Goal: Task Accomplishment & Management: Contribute content

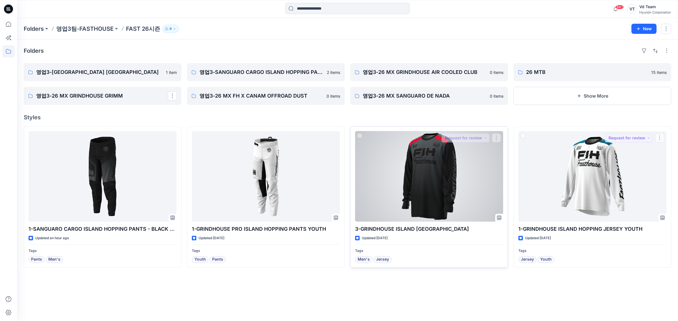
click at [488, 180] on div at bounding box center [429, 176] width 148 height 91
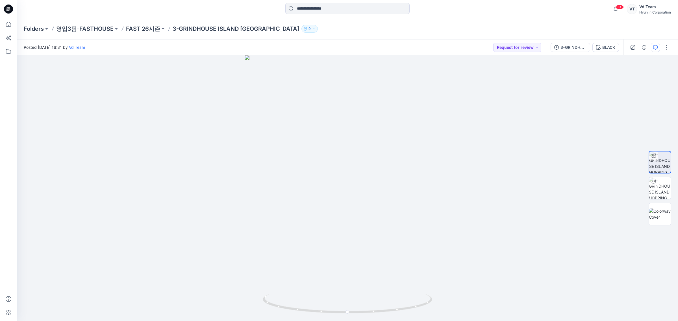
click at [655, 47] on icon "button" at bounding box center [655, 47] width 5 height 5
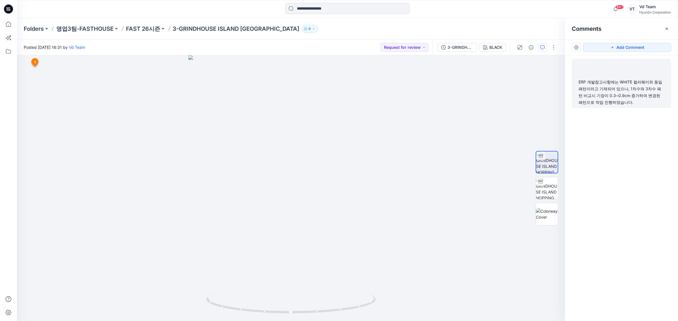
click at [643, 106] on div "ERP 개발참고사항에는 WHITE 컬러웨이와 동일 패턴이라고 기재되어 있으나, 1차수와 3차수 패턴 비교시 기장이 0.3~0.9cm 증가하여 …" at bounding box center [621, 83] width 99 height 49
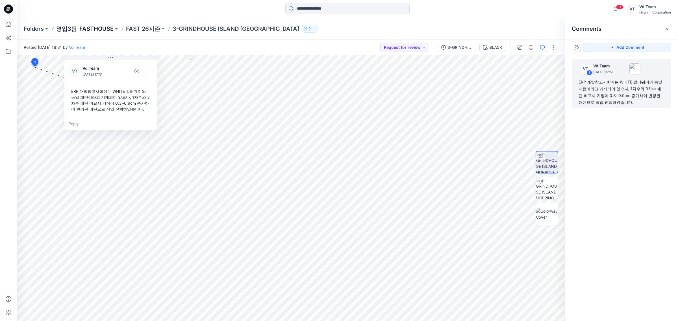
click at [99, 27] on p "영업3팀-FASTHOUSE" at bounding box center [84, 29] width 57 height 8
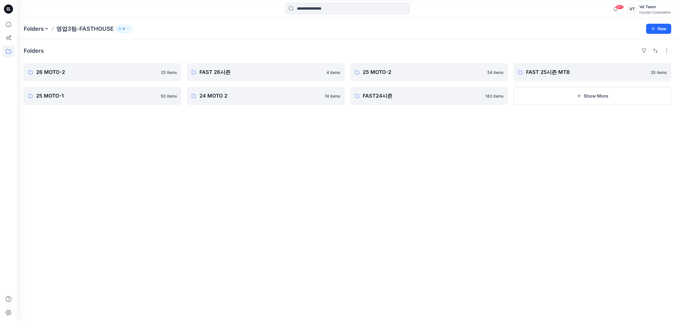
click at [135, 297] on div "Folders 26 MOTO-2 25 items 25 MOTO-1 50 items FAST 26시즌 4 items 24 MOTO 2 74 it…" at bounding box center [347, 181] width 661 height 282
click at [256, 77] on link "FAST 26시즌" at bounding box center [266, 72] width 158 height 18
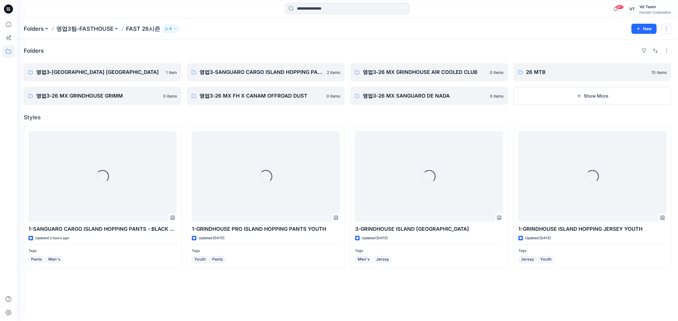
click at [304, 39] on div "Folders 영업3팀-FASTHOUSE FAST 26시즌 9 New" at bounding box center [347, 28] width 661 height 21
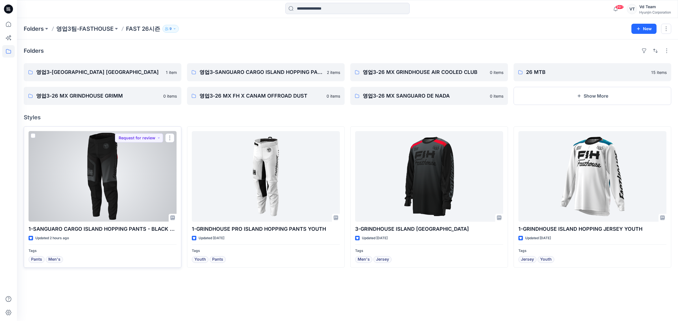
click at [131, 203] on div at bounding box center [103, 176] width 148 height 91
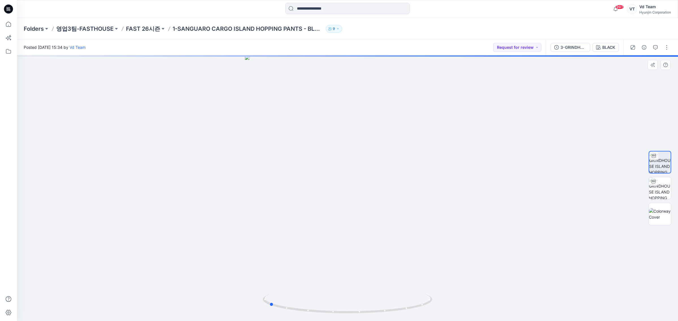
drag, startPoint x: 374, startPoint y: 274, endPoint x: 297, endPoint y: 292, distance: 78.2
click at [297, 292] on div at bounding box center [347, 188] width 661 height 266
drag, startPoint x: 376, startPoint y: 183, endPoint x: 374, endPoint y: 313, distance: 129.9
click at [374, 313] on div at bounding box center [347, 188] width 661 height 266
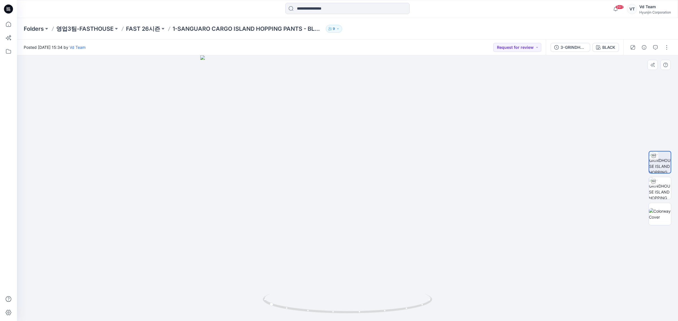
drag, startPoint x: 532, startPoint y: 143, endPoint x: 252, endPoint y: 69, distance: 289.6
click at [533, 143] on div at bounding box center [347, 188] width 661 height 266
click at [150, 30] on p "FAST 26시즌" at bounding box center [143, 29] width 34 height 8
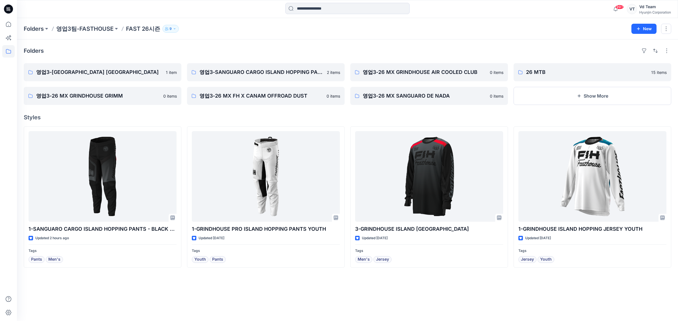
click at [161, 274] on div "Folders 영업3-[GEOGRAPHIC_DATA] [GEOGRAPHIC_DATA] 1 item 영업3-26 MX GRINDHOUSE [PE…" at bounding box center [347, 181] width 661 height 282
click at [346, 281] on div "Folders 영업3-[GEOGRAPHIC_DATA] [GEOGRAPHIC_DATA] 1 item 영업3-26 MX GRINDHOUSE [PE…" at bounding box center [347, 181] width 661 height 282
click at [438, 302] on div "Folders 영업3-[GEOGRAPHIC_DATA] [GEOGRAPHIC_DATA] 1 item 영업3-26 MX GRINDHOUSE [PE…" at bounding box center [347, 181] width 661 height 282
click at [309, 309] on div "Folders 영업3-[GEOGRAPHIC_DATA] [GEOGRAPHIC_DATA] 1 item 영업3-26 MX GRINDHOUSE [PE…" at bounding box center [347, 181] width 661 height 282
click at [520, 289] on div "Folders 영업3-[GEOGRAPHIC_DATA] [GEOGRAPHIC_DATA] 1 item 영업3-26 MX GRINDHOUSE [PE…" at bounding box center [347, 181] width 661 height 282
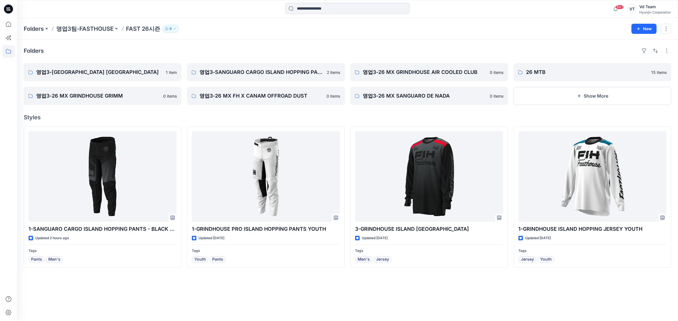
click at [397, 302] on div "Folders 영업3-[GEOGRAPHIC_DATA] [GEOGRAPHIC_DATA] 1 item 영업3-26 MX GRINDHOUSE [PE…" at bounding box center [347, 181] width 661 height 282
drag, startPoint x: 300, startPoint y: 294, endPoint x: 293, endPoint y: 293, distance: 7.1
click at [300, 294] on div "Folders 영업3-[GEOGRAPHIC_DATA] [GEOGRAPHIC_DATA] 1 item 영업3-26 MX GRINDHOUSE [PE…" at bounding box center [347, 181] width 661 height 282
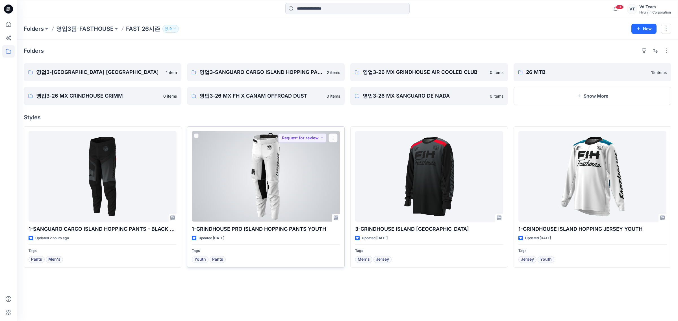
click at [261, 166] on div at bounding box center [266, 176] width 148 height 91
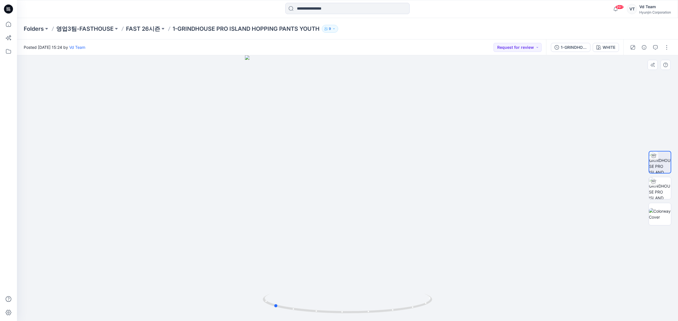
drag, startPoint x: 422, startPoint y: 292, endPoint x: 373, endPoint y: 291, distance: 49.1
click at [373, 291] on div at bounding box center [347, 188] width 661 height 266
drag, startPoint x: 370, startPoint y: 296, endPoint x: 433, endPoint y: 302, distance: 62.7
click at [433, 302] on icon at bounding box center [348, 304] width 171 height 21
drag, startPoint x: 424, startPoint y: 273, endPoint x: 375, endPoint y: 283, distance: 49.5
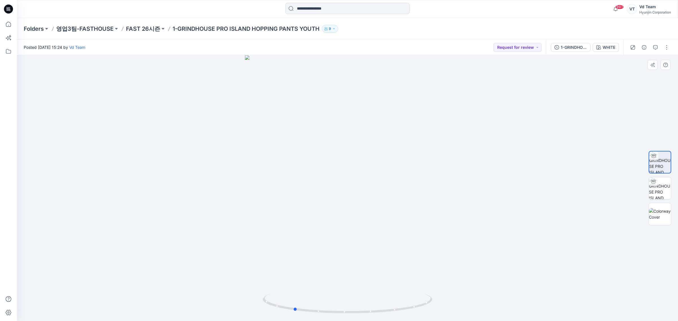
click at [375, 283] on div at bounding box center [347, 188] width 661 height 266
drag, startPoint x: 322, startPoint y: 293, endPoint x: 412, endPoint y: 296, distance: 89.6
click at [413, 296] on div at bounding box center [347, 188] width 661 height 266
drag, startPoint x: 368, startPoint y: 309, endPoint x: 415, endPoint y: 318, distance: 47.6
click at [415, 318] on div at bounding box center [347, 307] width 169 height 28
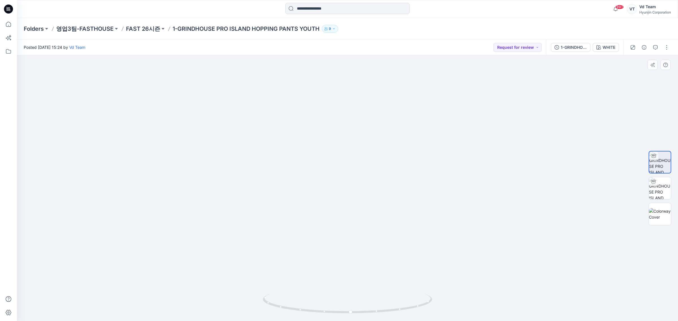
drag, startPoint x: 437, startPoint y: 255, endPoint x: 332, endPoint y: 271, distance: 105.5
click at [330, 266] on img at bounding box center [347, 150] width 330 height 343
drag, startPoint x: 380, startPoint y: 300, endPoint x: 305, endPoint y: 296, distance: 75.2
click at [314, 298] on icon at bounding box center [348, 304] width 171 height 21
drag, startPoint x: 403, startPoint y: 112, endPoint x: 397, endPoint y: 204, distance: 92.6
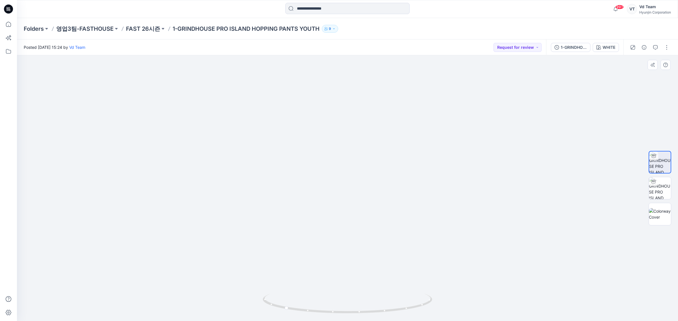
click at [397, 204] on img at bounding box center [347, 156] width 330 height 332
click at [671, 224] on div at bounding box center [659, 214] width 23 height 23
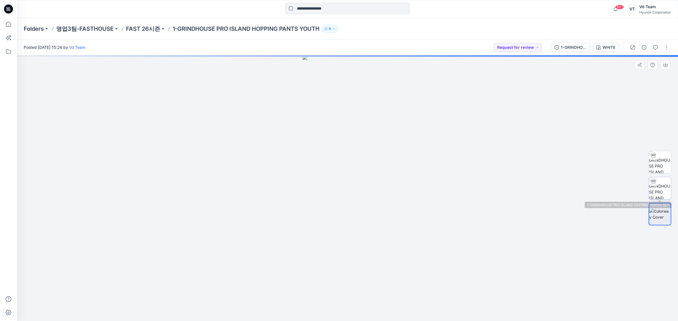
click at [667, 189] on img at bounding box center [660, 188] width 22 height 22
drag, startPoint x: 465, startPoint y: 263, endPoint x: 382, endPoint y: 271, distance: 83.7
click at [382, 271] on div at bounding box center [347, 188] width 661 height 266
drag, startPoint x: 370, startPoint y: 275, endPoint x: 289, endPoint y: 278, distance: 81.7
click at [289, 278] on div at bounding box center [347, 188] width 661 height 266
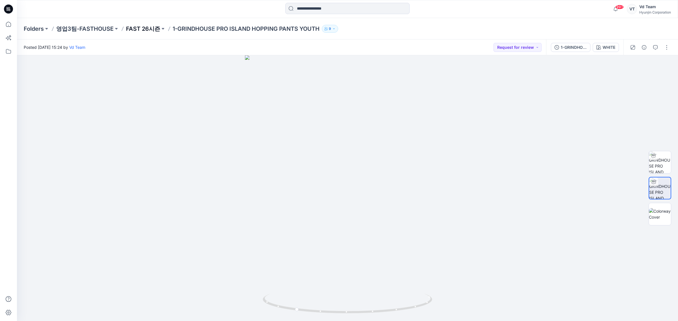
click at [138, 27] on p "FAST 26시즌" at bounding box center [143, 29] width 34 height 8
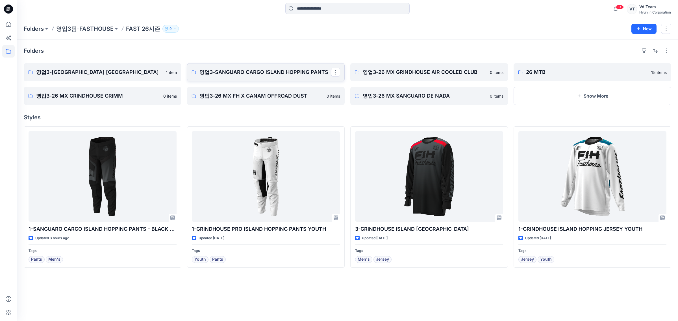
click at [298, 77] on link "영업3-SANGUARO CARGO ISLAND HOPPING PANTS" at bounding box center [266, 72] width 158 height 18
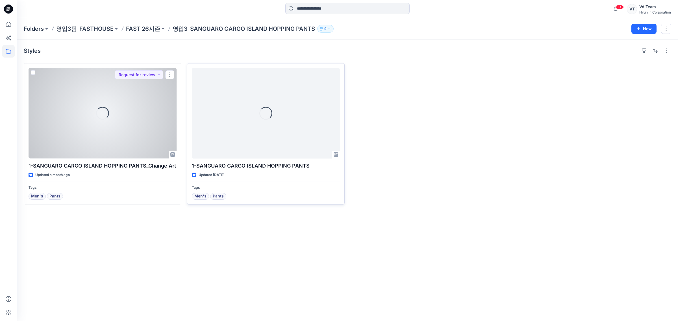
click at [295, 135] on div at bounding box center [266, 113] width 148 height 91
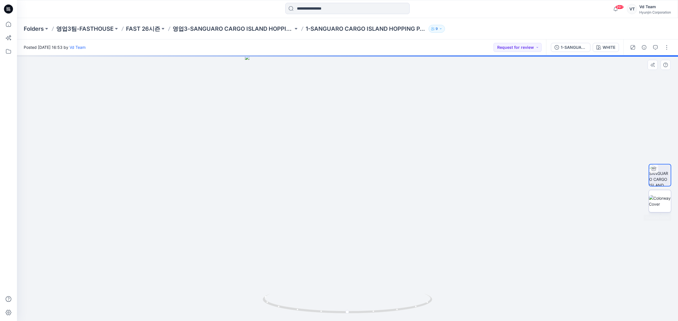
click at [664, 207] on img at bounding box center [660, 201] width 22 height 12
click at [655, 176] on img at bounding box center [660, 175] width 22 height 22
drag, startPoint x: 418, startPoint y: 285, endPoint x: 399, endPoint y: 293, distance: 20.8
click at [399, 293] on div at bounding box center [347, 188] width 661 height 266
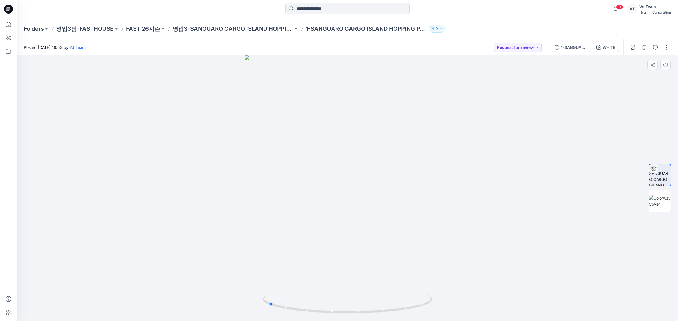
drag, startPoint x: 364, startPoint y: 294, endPoint x: 235, endPoint y: 125, distance: 213.1
click at [307, 290] on div at bounding box center [347, 188] width 661 height 266
click at [141, 30] on p "FAST 26시즌" at bounding box center [143, 29] width 34 height 8
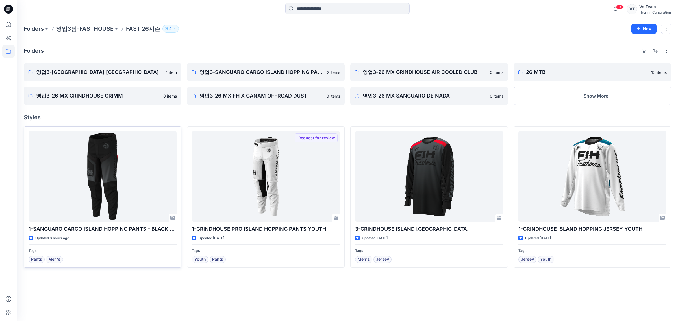
click at [97, 195] on div at bounding box center [103, 176] width 148 height 91
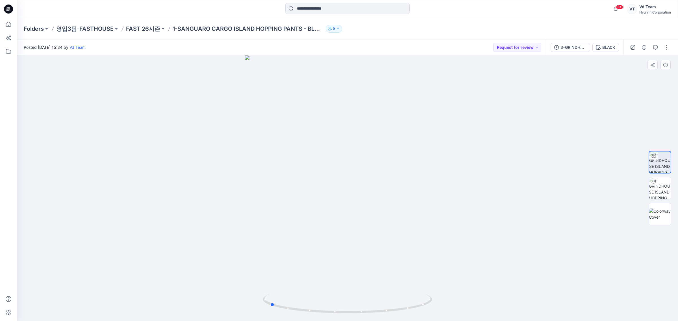
drag, startPoint x: 425, startPoint y: 262, endPoint x: 443, endPoint y: 267, distance: 18.8
click at [443, 267] on div at bounding box center [347, 188] width 661 height 266
drag, startPoint x: 442, startPoint y: 241, endPoint x: 447, endPoint y: 258, distance: 17.5
click at [444, 241] on img at bounding box center [348, 117] width 424 height 408
click at [382, 319] on img at bounding box center [347, 307] width 169 height 27
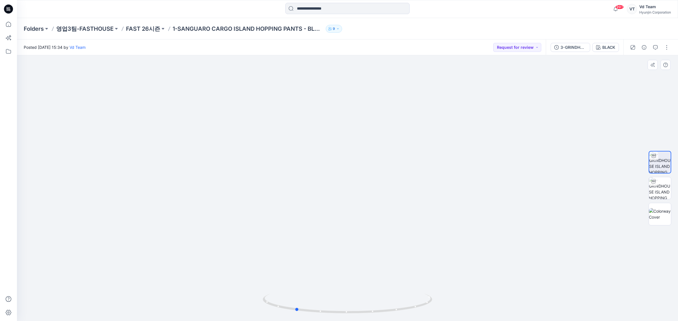
drag, startPoint x: 387, startPoint y: 313, endPoint x: 244, endPoint y: 301, distance: 144.2
click at [243, 304] on div at bounding box center [347, 188] width 661 height 266
drag, startPoint x: 353, startPoint y: 290, endPoint x: 317, endPoint y: 291, distance: 35.9
click at [317, 291] on div at bounding box center [347, 188] width 661 height 266
drag, startPoint x: 366, startPoint y: 304, endPoint x: 299, endPoint y: 290, distance: 68.7
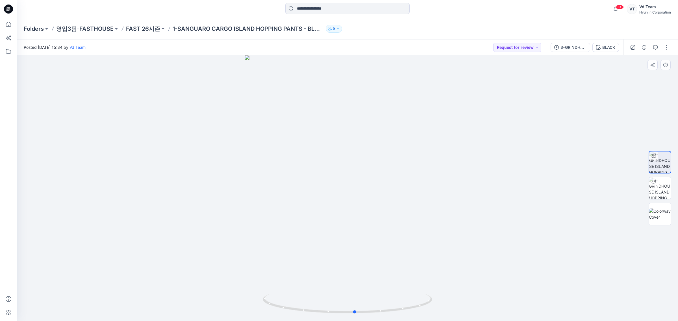
click at [299, 290] on div at bounding box center [347, 188] width 661 height 266
drag, startPoint x: 341, startPoint y: 306, endPoint x: 443, endPoint y: 307, distance: 101.9
click at [443, 307] on div at bounding box center [347, 188] width 661 height 266
drag, startPoint x: 410, startPoint y: 295, endPoint x: 407, endPoint y: 299, distance: 4.2
click at [408, 298] on div at bounding box center [347, 307] width 169 height 28
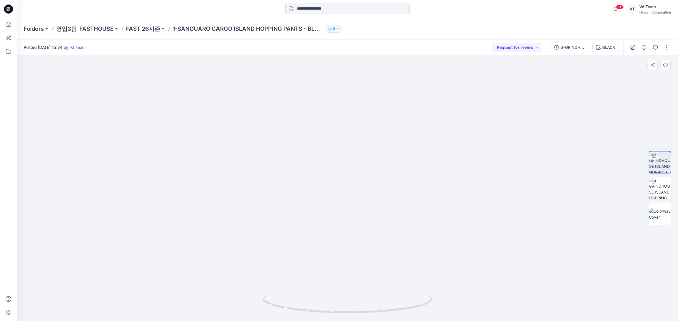
click at [647, 170] on div at bounding box center [660, 188] width 36 height 141
drag, startPoint x: 446, startPoint y: 161, endPoint x: 157, endPoint y: 53, distance: 308.7
click at [445, 161] on img at bounding box center [347, 171] width 258 height 301
click at [144, 27] on p "FAST 26시즌" at bounding box center [143, 29] width 34 height 8
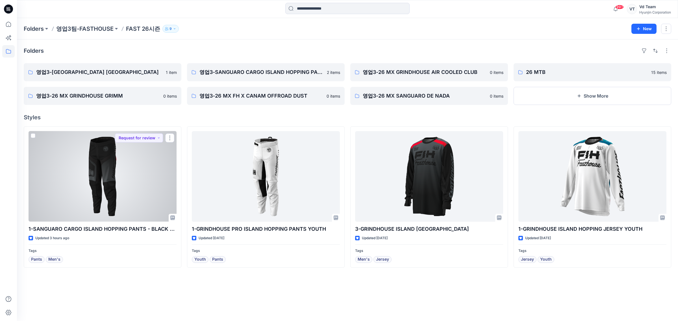
click at [96, 149] on div at bounding box center [103, 176] width 148 height 91
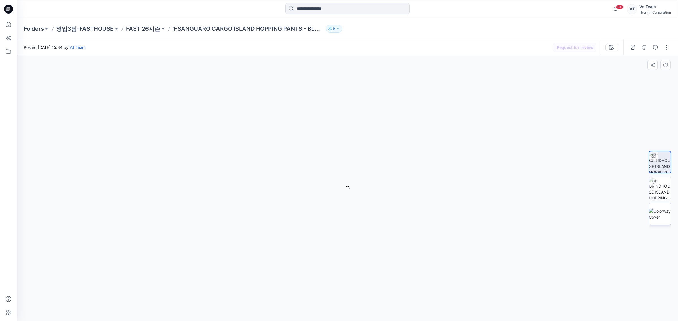
click at [663, 208] on img at bounding box center [660, 214] width 22 height 12
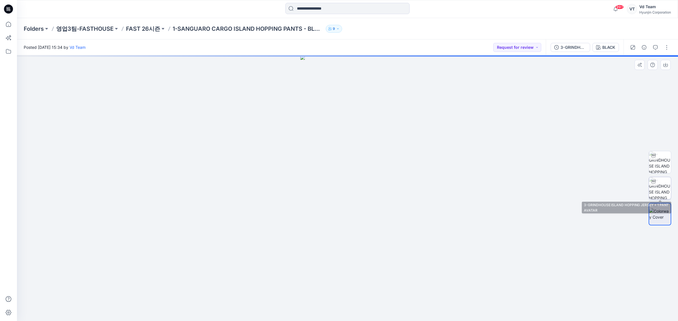
click at [661, 189] on img at bounding box center [660, 188] width 22 height 22
drag, startPoint x: 407, startPoint y: 304, endPoint x: 293, endPoint y: 311, distance: 115.1
click at [293, 311] on icon at bounding box center [348, 304] width 171 height 21
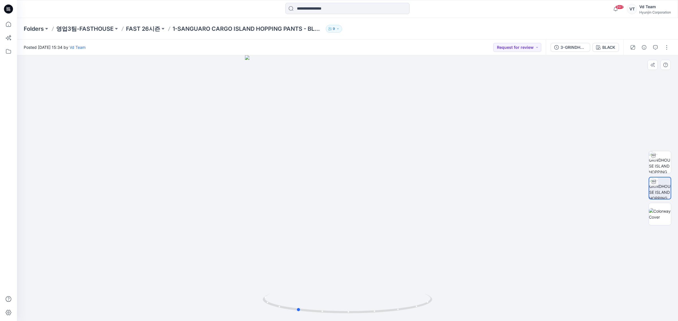
drag, startPoint x: 391, startPoint y: 311, endPoint x: 225, endPoint y: 274, distance: 170.3
click at [450, 310] on div at bounding box center [347, 188] width 661 height 266
drag, startPoint x: 397, startPoint y: 311, endPoint x: 375, endPoint y: 307, distance: 23.0
click at [375, 307] on icon at bounding box center [348, 304] width 171 height 21
drag, startPoint x: 363, startPoint y: 310, endPoint x: 348, endPoint y: 314, distance: 16.2
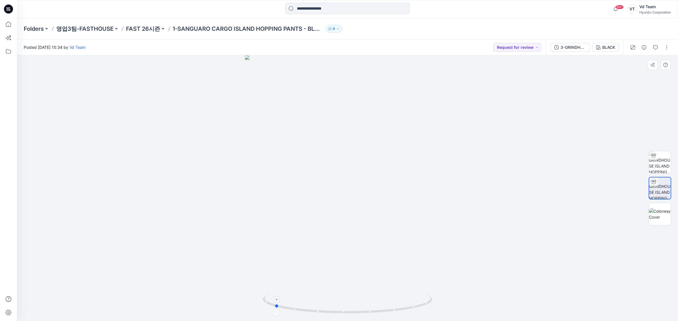
click at [348, 314] on icon at bounding box center [348, 304] width 171 height 21
drag, startPoint x: 363, startPoint y: 317, endPoint x: 379, endPoint y: 300, distance: 23.0
click at [379, 310] on div at bounding box center [347, 307] width 169 height 28
click at [154, 31] on p "FAST 26시즌" at bounding box center [143, 29] width 34 height 8
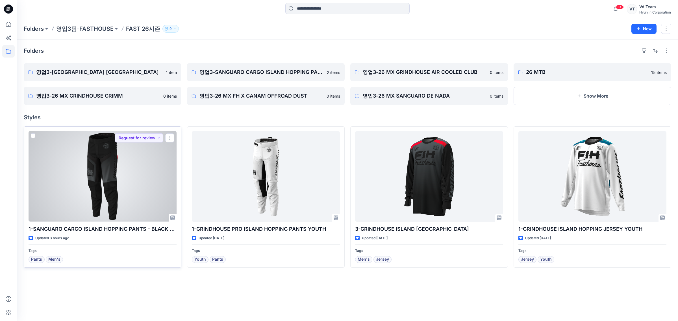
click at [109, 173] on div at bounding box center [103, 176] width 148 height 91
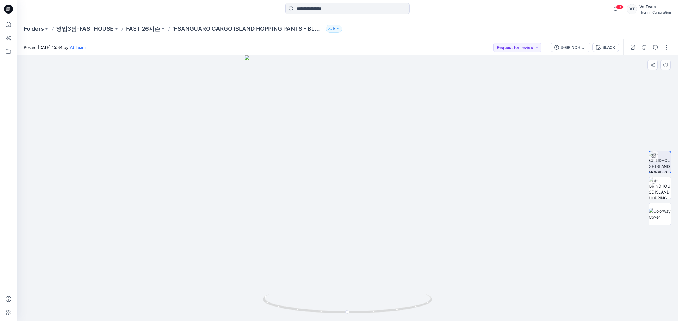
click at [312, 216] on div at bounding box center [347, 188] width 661 height 266
drag, startPoint x: 342, startPoint y: 314, endPoint x: 349, endPoint y: 307, distance: 10.2
click at [349, 308] on icon at bounding box center [348, 304] width 171 height 21
click at [660, 103] on div at bounding box center [347, 188] width 661 height 266
click at [670, 47] on button "button" at bounding box center [666, 47] width 9 height 9
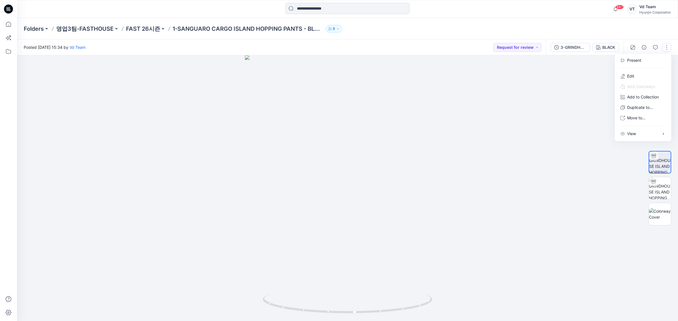
click at [667, 47] on button "button" at bounding box center [666, 47] width 9 height 9
click at [666, 50] on button "button" at bounding box center [666, 47] width 9 height 9
click at [634, 75] on p "Edit" at bounding box center [630, 76] width 7 height 6
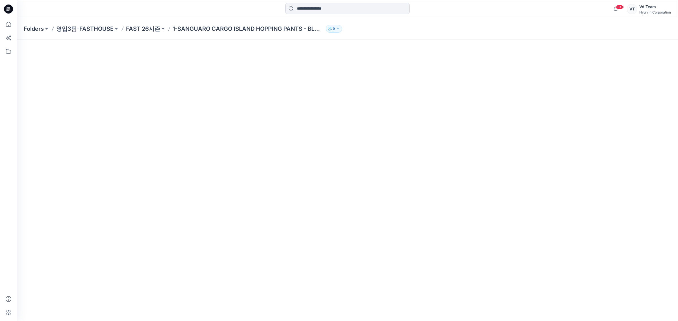
scroll to position [18, 0]
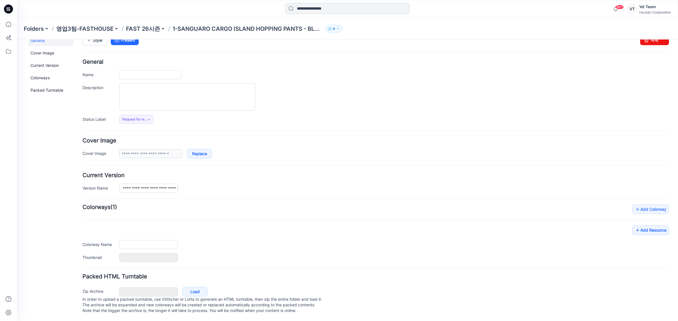
type input "**********"
type input "*****"
type input "**********"
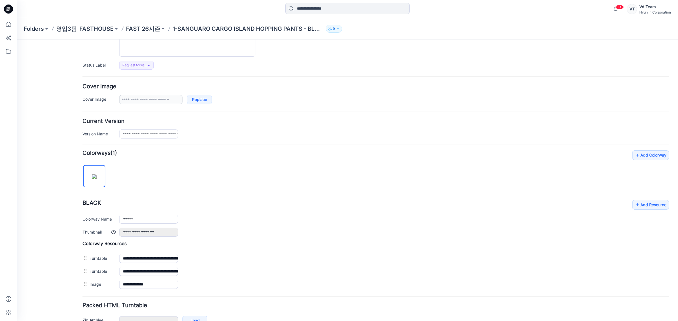
scroll to position [102, 0]
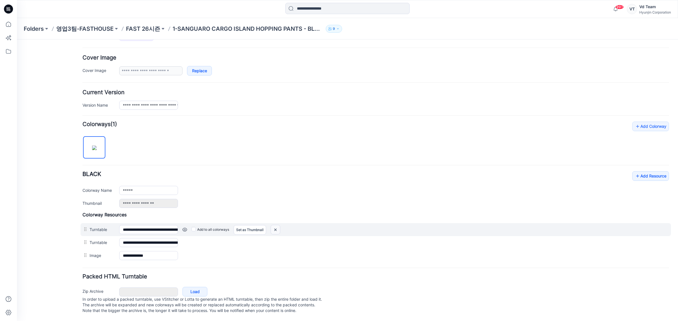
click at [275, 225] on img at bounding box center [275, 229] width 9 height 9
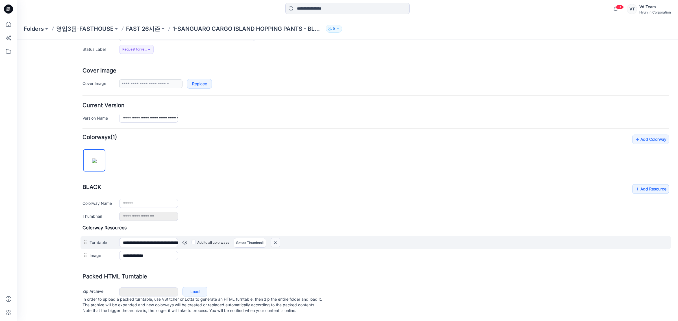
scroll to position [89, 0]
click at [17, 40] on img at bounding box center [17, 40] width 0 height 0
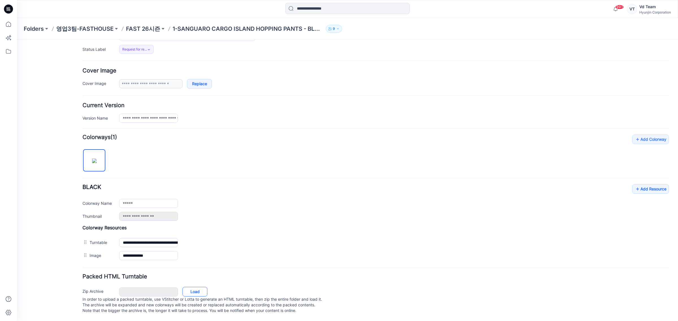
scroll to position [76, 0]
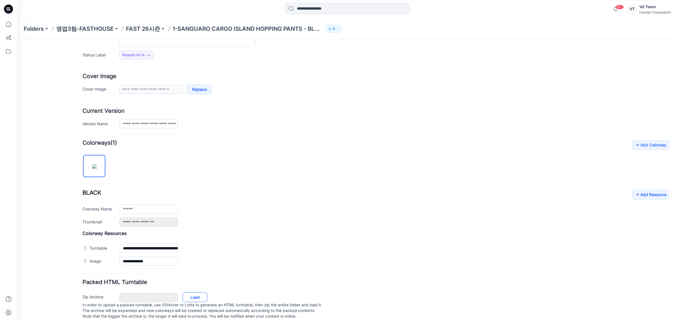
click at [199, 293] on link "Load" at bounding box center [194, 298] width 25 height 10
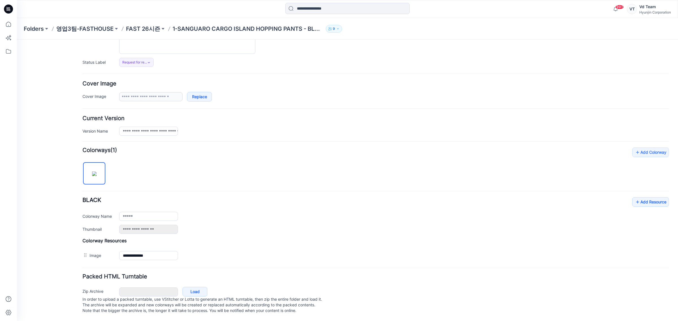
scroll to position [75, 0]
click at [205, 290] on link "Load" at bounding box center [194, 292] width 25 height 10
click at [149, 26] on p "FAST 26시즌" at bounding box center [143, 29] width 34 height 8
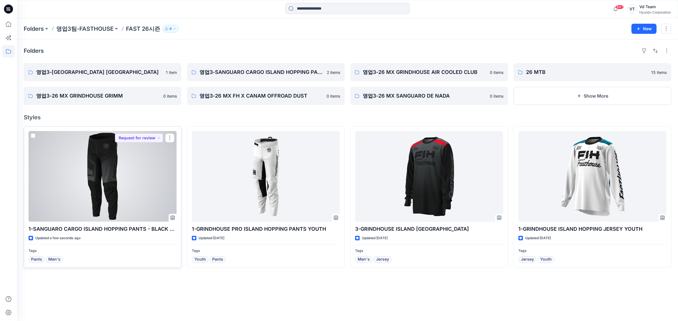
click at [154, 159] on div at bounding box center [103, 176] width 148 height 91
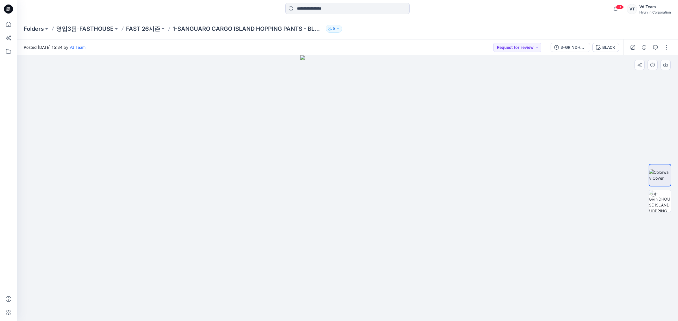
drag, startPoint x: 358, startPoint y: 270, endPoint x: 319, endPoint y: 276, distance: 40.0
click at [315, 274] on img at bounding box center [347, 188] width 94 height 266
click at [659, 209] on img at bounding box center [660, 201] width 22 height 22
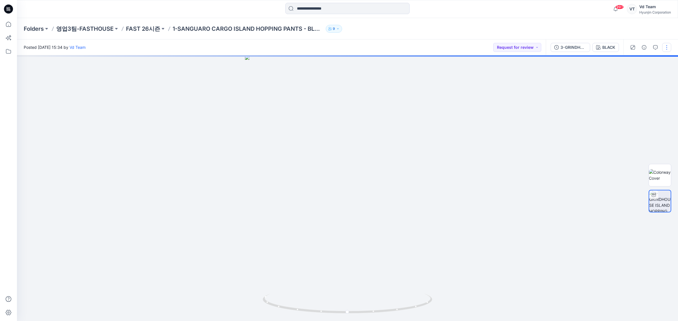
click at [667, 43] on div at bounding box center [649, 48] width 52 height 16
click at [667, 44] on button "button" at bounding box center [666, 47] width 9 height 9
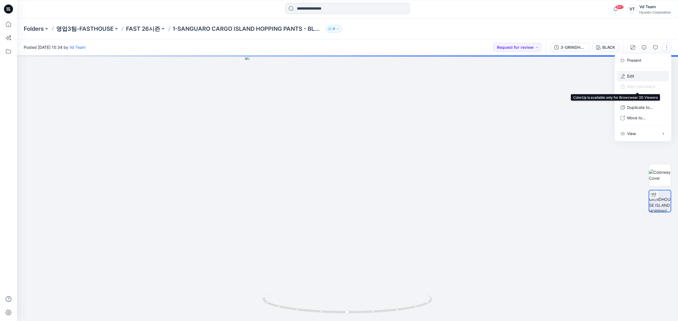
click at [647, 73] on button "Edit" at bounding box center [643, 76] width 52 height 10
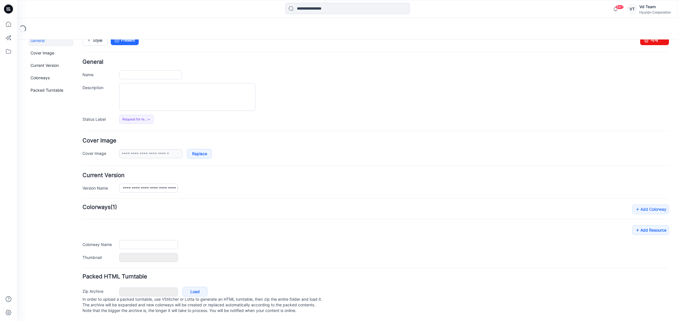
scroll to position [18, 0]
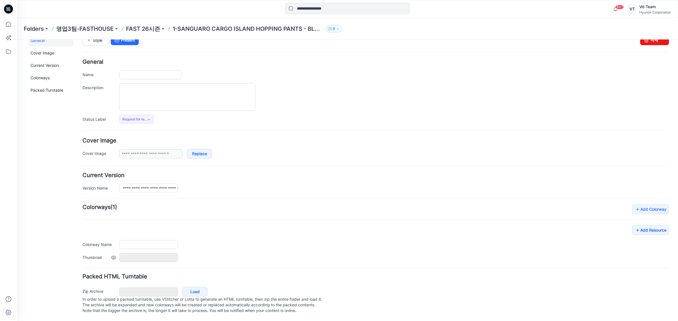
type input "**********"
type input "*****"
type input "**********"
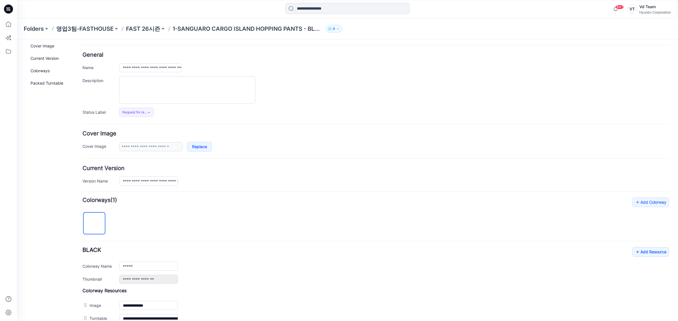
scroll to position [102, 0]
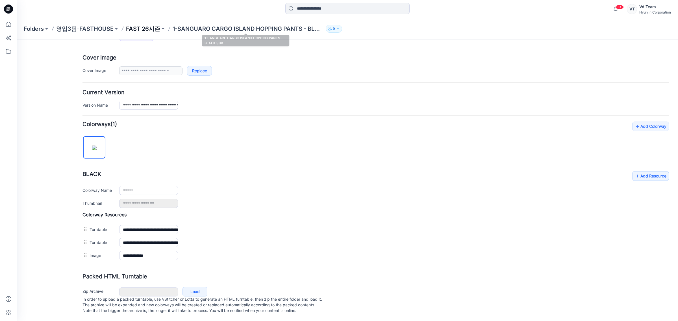
click at [141, 32] on p "FAST 26시즌" at bounding box center [143, 29] width 34 height 8
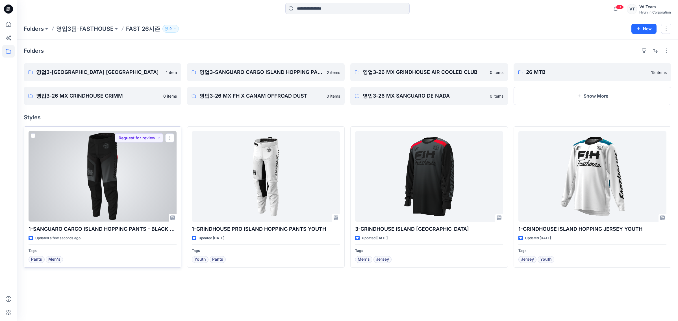
click at [91, 187] on div at bounding box center [103, 176] width 148 height 91
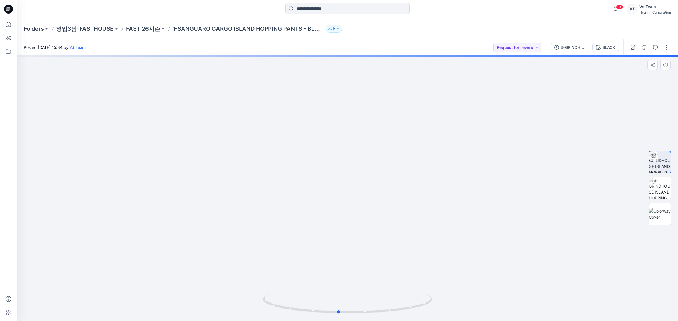
drag, startPoint x: 409, startPoint y: 302, endPoint x: 362, endPoint y: 273, distance: 54.6
click at [367, 303] on icon at bounding box center [348, 304] width 171 height 21
drag, startPoint x: 363, startPoint y: 307, endPoint x: 398, endPoint y: 308, distance: 35.3
click at [398, 308] on icon at bounding box center [348, 304] width 171 height 21
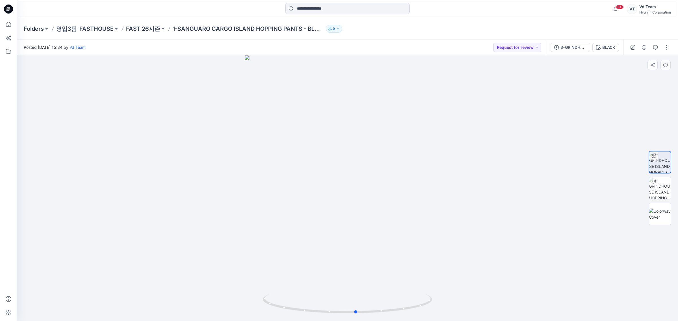
drag, startPoint x: 374, startPoint y: 282, endPoint x: 112, endPoint y: 299, distance: 262.6
click at [112, 299] on div at bounding box center [347, 188] width 661 height 266
click at [140, 29] on p "FAST 26시즌" at bounding box center [143, 29] width 34 height 8
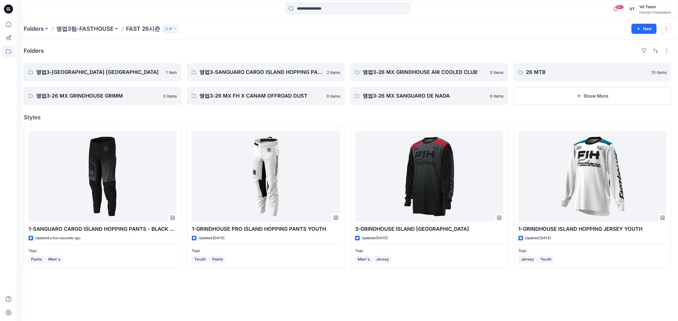
drag, startPoint x: 315, startPoint y: 321, endPoint x: 310, endPoint y: 315, distance: 7.8
click at [311, 317] on div "Folders 영업3-GRINDHOUSE ISLAND HOPPING JERSEY 1 item 영업3-26 MX GRINDHOUSE GRIMM …" at bounding box center [347, 181] width 661 height 282
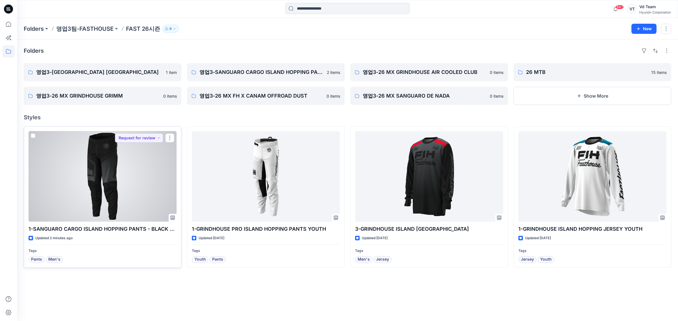
click at [121, 194] on div at bounding box center [103, 176] width 148 height 91
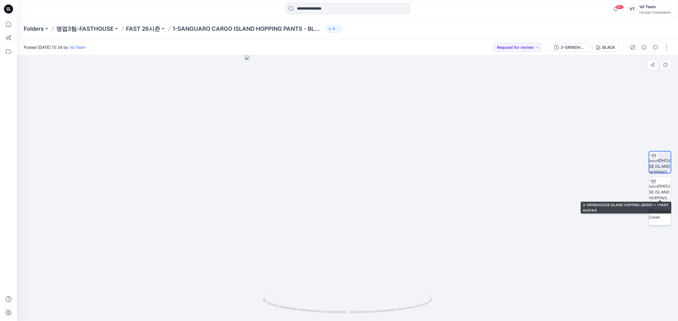
click at [667, 208] on img at bounding box center [660, 214] width 22 height 12
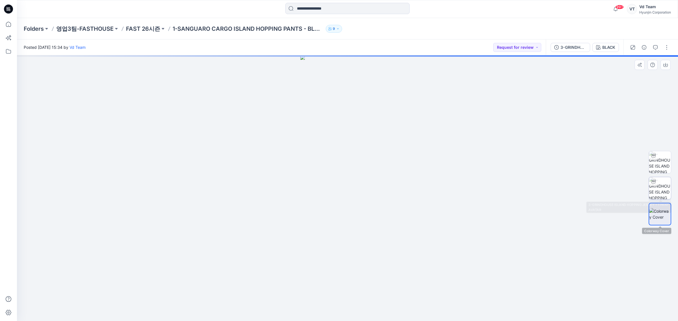
click at [664, 192] on img at bounding box center [660, 188] width 22 height 22
click at [662, 187] on img at bounding box center [659, 188] width 21 height 21
drag, startPoint x: 427, startPoint y: 289, endPoint x: 314, endPoint y: 290, distance: 113.0
click at [304, 289] on div at bounding box center [347, 188] width 661 height 266
drag, startPoint x: 411, startPoint y: 295, endPoint x: 528, endPoint y: 299, distance: 116.7
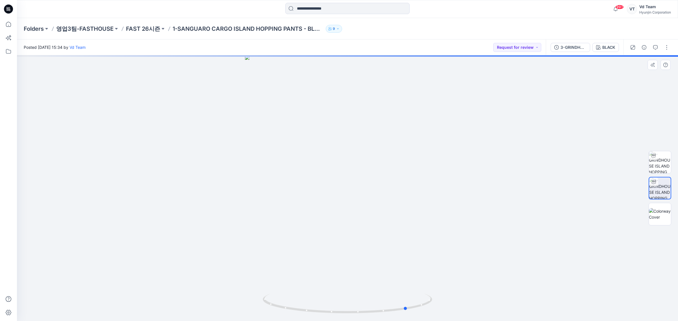
click at [612, 285] on div at bounding box center [347, 188] width 661 height 266
drag, startPoint x: 435, startPoint y: 312, endPoint x: 472, endPoint y: 306, distance: 37.5
click at [472, 306] on div at bounding box center [347, 188] width 661 height 266
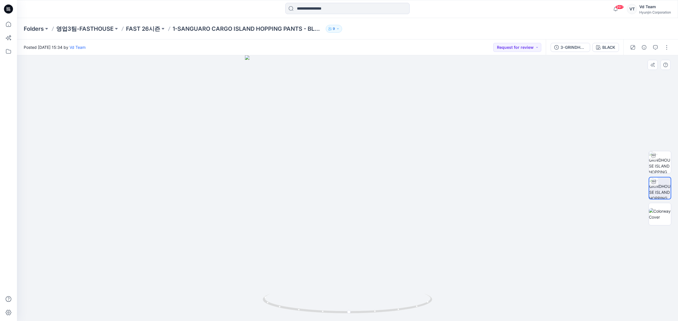
drag, startPoint x: 384, startPoint y: 303, endPoint x: 450, endPoint y: 295, distance: 66.8
click at [450, 295] on div at bounding box center [347, 188] width 661 height 266
click at [408, 297] on icon at bounding box center [348, 304] width 171 height 21
drag, startPoint x: 354, startPoint y: 315, endPoint x: 367, endPoint y: 311, distance: 14.2
click at [367, 311] on div at bounding box center [347, 307] width 169 height 28
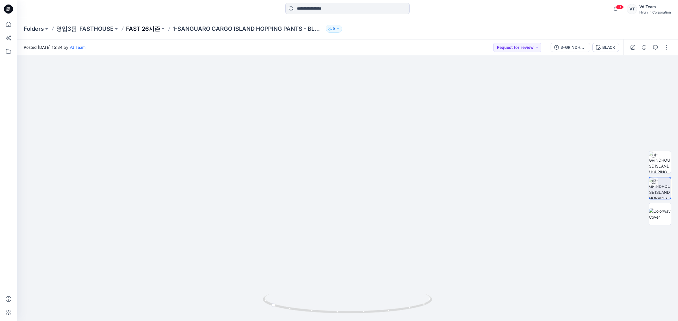
click at [137, 29] on p "FAST 26시즌" at bounding box center [143, 29] width 34 height 8
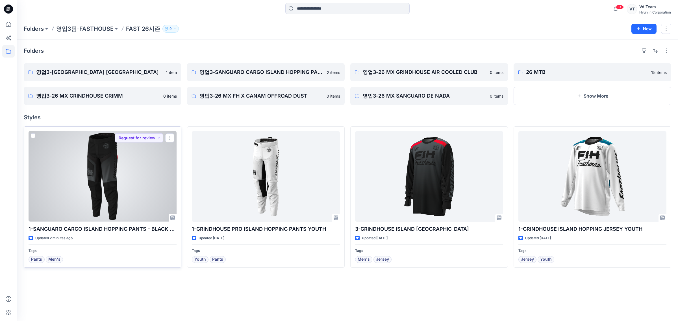
click at [125, 186] on div at bounding box center [103, 176] width 148 height 91
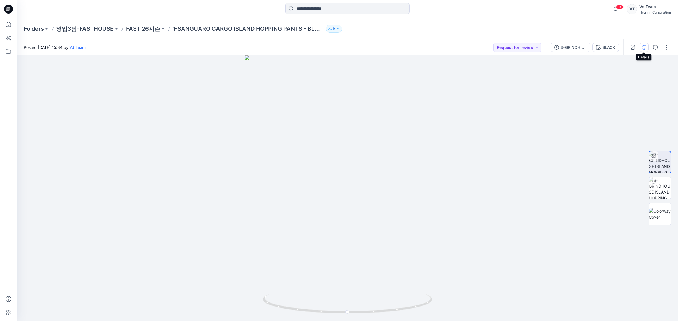
click at [641, 47] on button "button" at bounding box center [643, 47] width 9 height 9
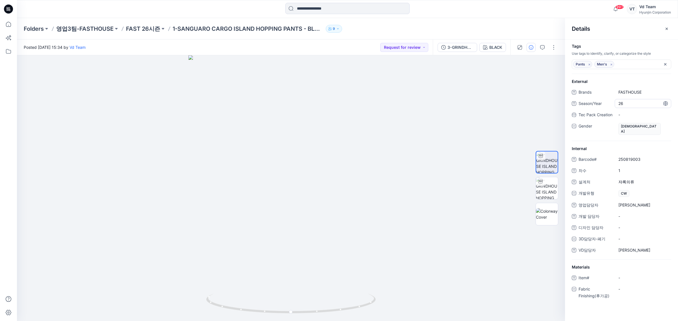
click at [635, 101] on span "26" at bounding box center [642, 104] width 49 height 6
click at [149, 29] on p "FAST 26시즌" at bounding box center [143, 29] width 34 height 8
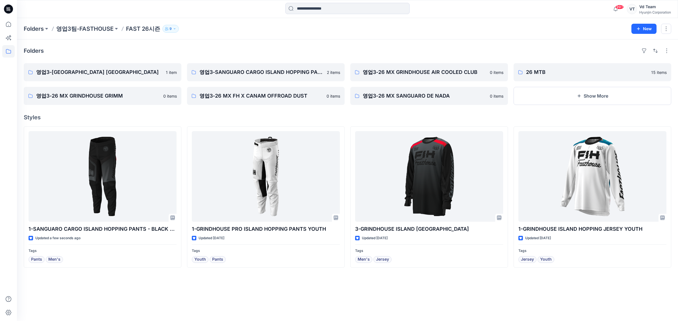
click at [346, 296] on div "Folders 영업3-GRINDHOUSE ISLAND HOPPING JERSEY 1 item 영업3-26 MX GRINDHOUSE GRIMM …" at bounding box center [347, 181] width 661 height 282
drag, startPoint x: 363, startPoint y: 291, endPoint x: 325, endPoint y: 284, distance: 39.1
click at [363, 291] on div "Folders 영업3-GRINDHOUSE ISLAND HOPPING JERSEY 1 item 영업3-26 MX GRINDHOUSE GRIMM …" at bounding box center [347, 181] width 661 height 282
click at [659, 277] on div "Folders 영업3-GRINDHOUSE ISLAND HOPPING JERSEY 1 item 영업3-26 MX GRINDHOUSE GRIMM …" at bounding box center [347, 181] width 661 height 282
click at [427, 285] on div "Folders 영업3-GRINDHOUSE ISLAND HOPPING JERSEY 1 item 영업3-26 MX GRINDHOUSE GRIMM …" at bounding box center [347, 181] width 661 height 282
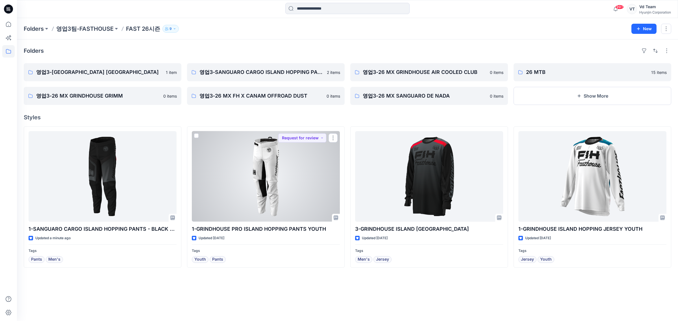
click at [243, 201] on div at bounding box center [266, 176] width 148 height 91
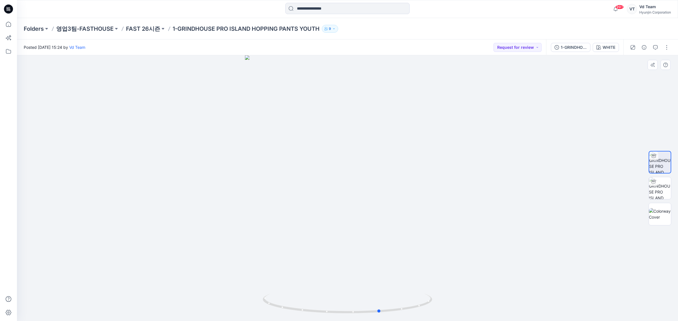
drag, startPoint x: 331, startPoint y: 287, endPoint x: 364, endPoint y: 289, distance: 32.8
click at [364, 289] on div at bounding box center [347, 188] width 661 height 266
drag, startPoint x: 360, startPoint y: 290, endPoint x: 426, endPoint y: 287, distance: 65.9
click at [426, 287] on div at bounding box center [347, 188] width 661 height 266
drag, startPoint x: 452, startPoint y: 272, endPoint x: 368, endPoint y: 278, distance: 84.4
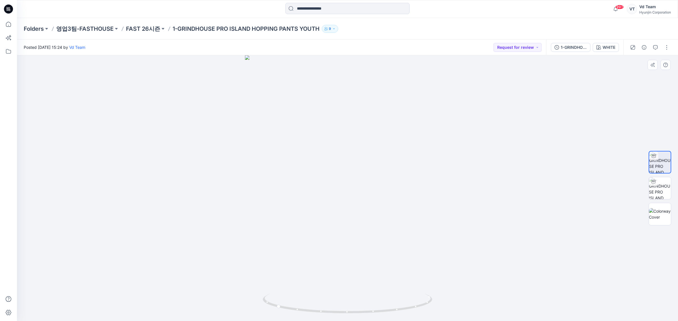
click at [452, 272] on div at bounding box center [347, 188] width 661 height 266
drag, startPoint x: 341, startPoint y: 296, endPoint x: 349, endPoint y: 297, distance: 8.3
click at [349, 297] on icon at bounding box center [348, 304] width 171 height 21
drag, startPoint x: 327, startPoint y: 172, endPoint x: 327, endPoint y: 204, distance: 31.3
click at [327, 204] on img at bounding box center [347, 148] width 365 height 346
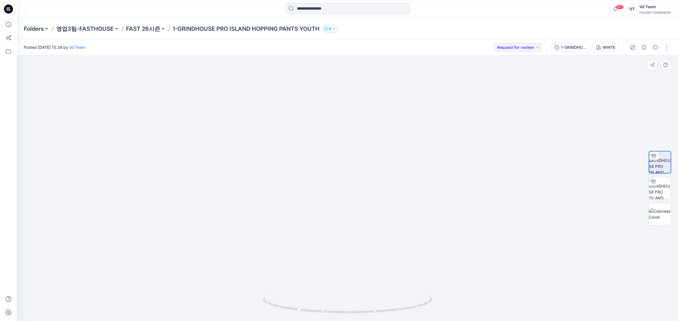
drag, startPoint x: 536, startPoint y: 246, endPoint x: 468, endPoint y: 272, distance: 72.4
click at [535, 246] on div at bounding box center [347, 188] width 661 height 266
click at [660, 184] on img at bounding box center [660, 188] width 22 height 22
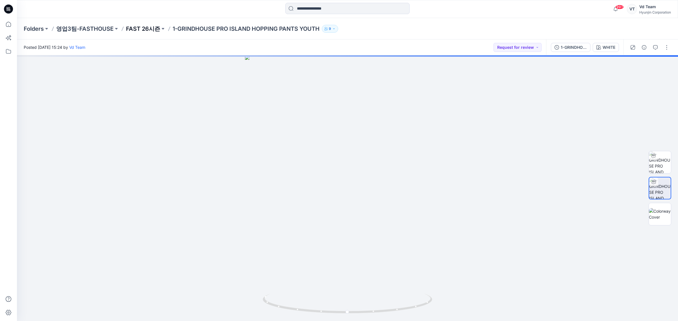
click at [141, 27] on p "FAST 26시즌" at bounding box center [143, 29] width 34 height 8
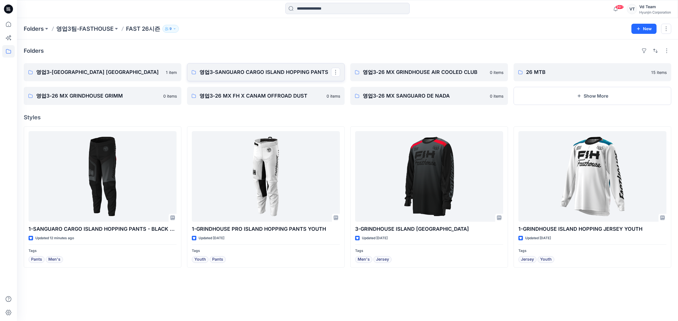
click at [254, 72] on p "영업3-SANGUARO CARGO ISLAND HOPPING PANTS" at bounding box center [265, 72] width 132 height 8
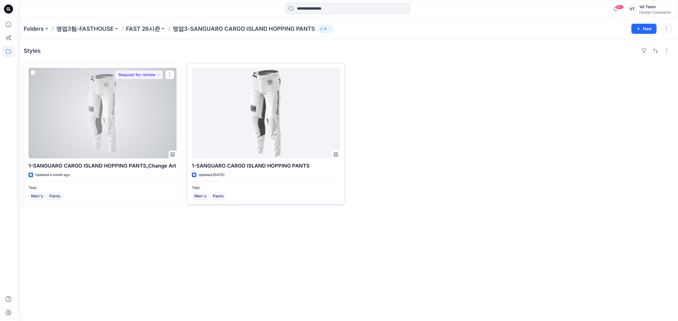
click at [266, 121] on div at bounding box center [266, 113] width 148 height 91
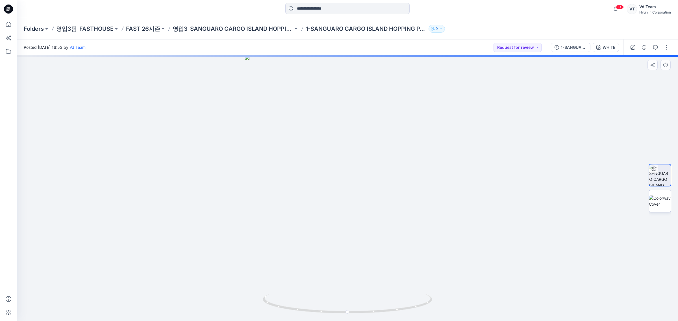
click at [662, 206] on img at bounding box center [660, 201] width 22 height 12
click at [653, 182] on img at bounding box center [660, 175] width 22 height 22
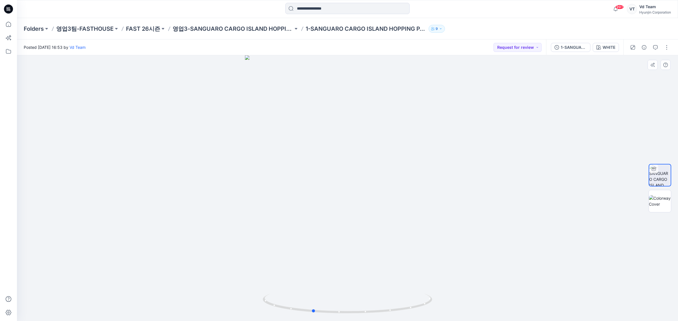
click at [396, 299] on div at bounding box center [347, 188] width 661 height 266
drag, startPoint x: 410, startPoint y: 292, endPoint x: 400, endPoint y: 290, distance: 9.7
click at [400, 290] on div at bounding box center [347, 188] width 661 height 266
drag, startPoint x: 383, startPoint y: 286, endPoint x: 252, endPoint y: 292, distance: 131.4
click at [252, 292] on div at bounding box center [347, 188] width 661 height 266
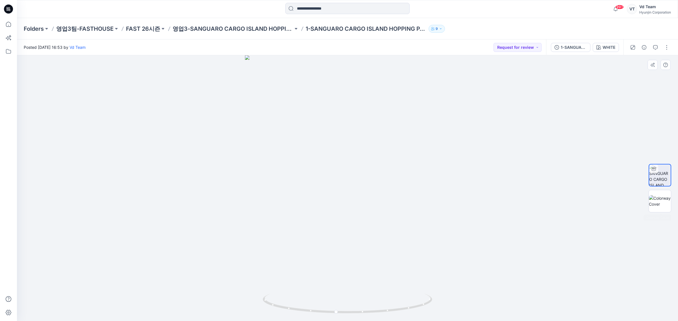
click at [407, 96] on div at bounding box center [347, 188] width 661 height 266
click at [152, 31] on p "FAST 26시즌" at bounding box center [143, 29] width 34 height 8
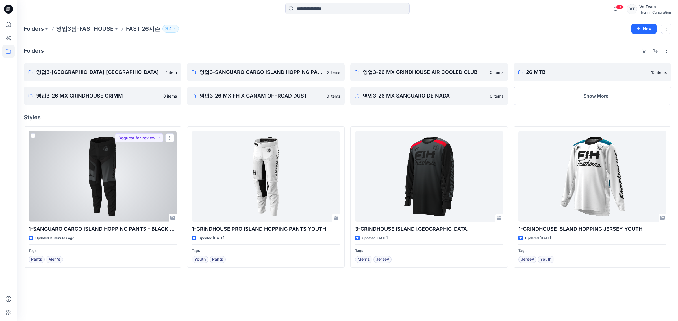
click at [73, 163] on div at bounding box center [103, 176] width 148 height 91
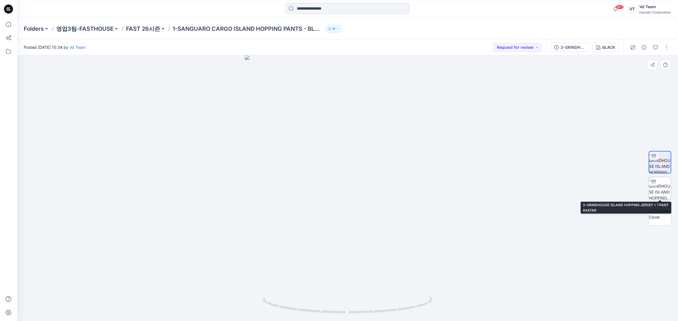
click at [663, 192] on img at bounding box center [660, 188] width 22 height 22
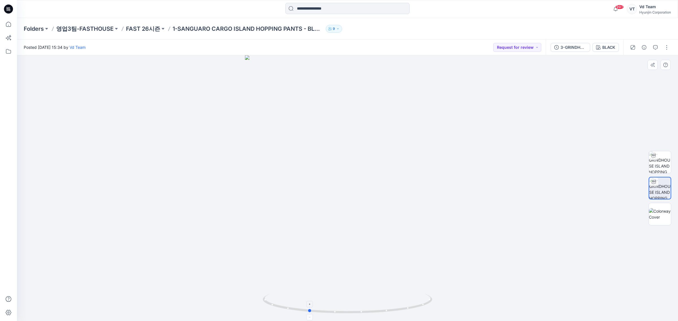
drag, startPoint x: 394, startPoint y: 294, endPoint x: 356, endPoint y: 300, distance: 38.0
click at [356, 300] on div at bounding box center [347, 188] width 661 height 266
drag, startPoint x: 393, startPoint y: 296, endPoint x: 260, endPoint y: 296, distance: 132.4
click at [262, 296] on div at bounding box center [347, 188] width 661 height 266
click at [135, 19] on div "Folders 영업3팀-FASTHOUSE FAST 26시즌 1-SANGUARO CARGO ISLAND HOPPING PANTS - BLACK …" at bounding box center [347, 28] width 661 height 21
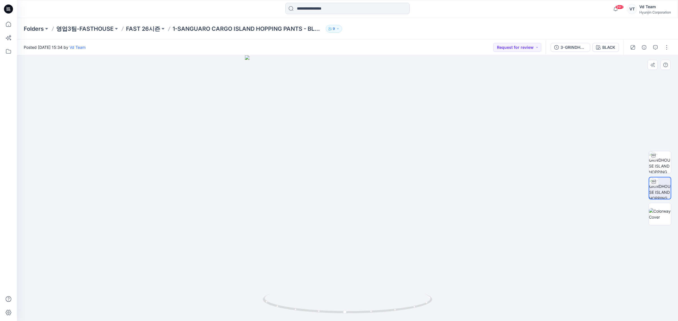
click at [212, 145] on div at bounding box center [347, 188] width 661 height 266
